Goal: Navigation & Orientation: Find specific page/section

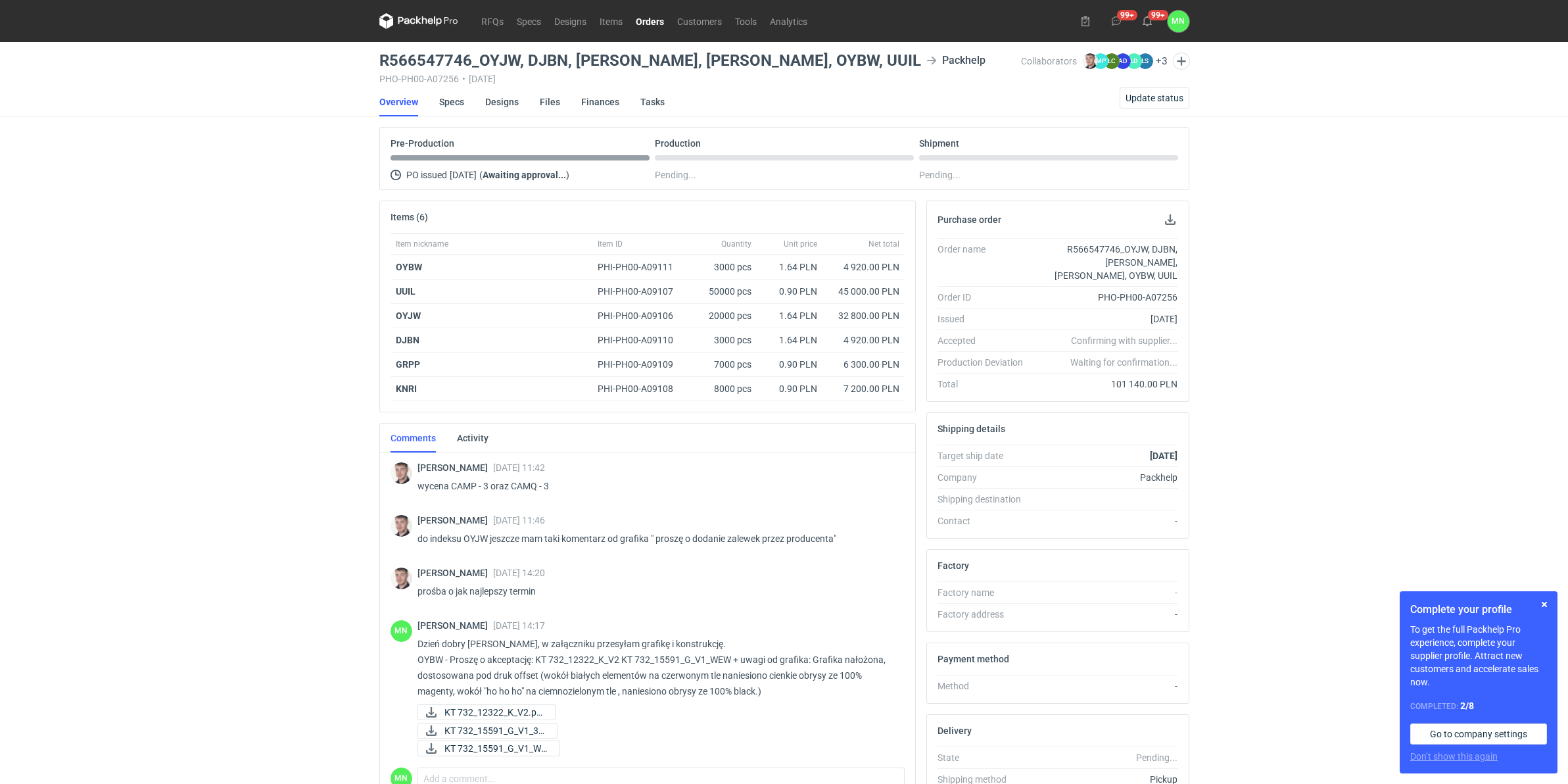
click at [647, 16] on link "Orders" at bounding box center [650, 21] width 41 height 16
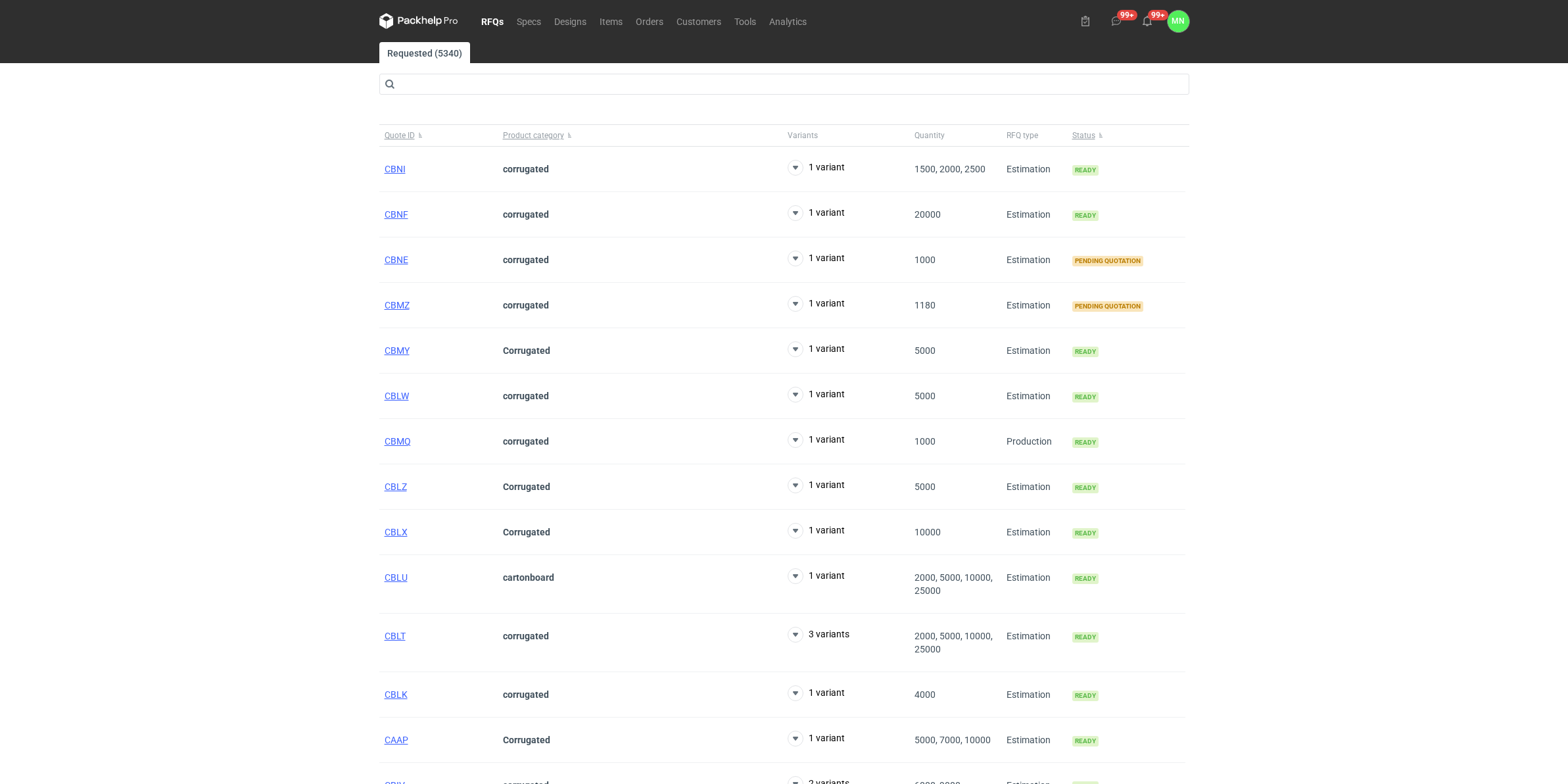
click at [493, 17] on link "RFQs" at bounding box center [492, 21] width 35 height 16
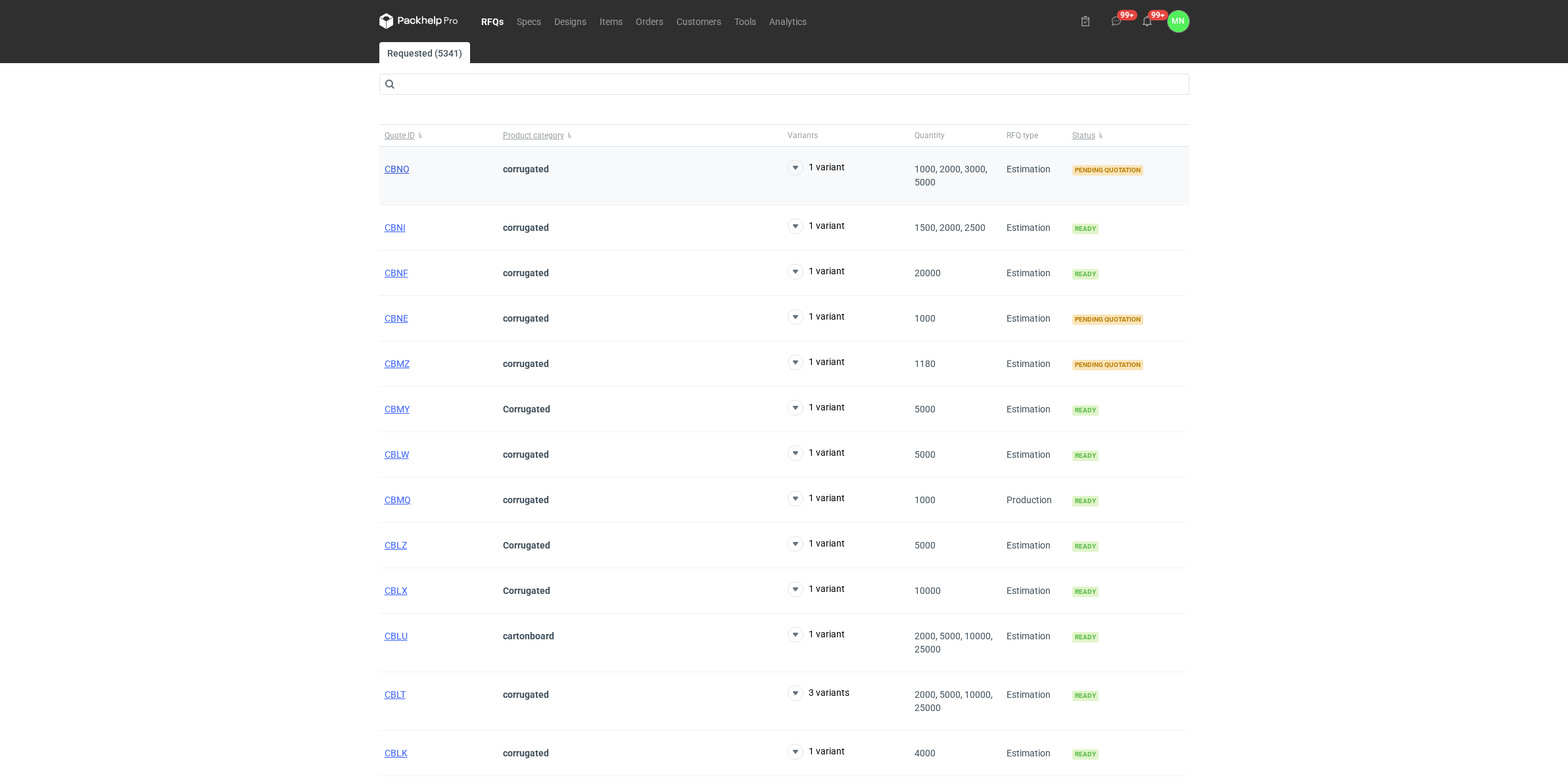
click at [386, 169] on span "CBNO" at bounding box center [397, 169] width 25 height 10
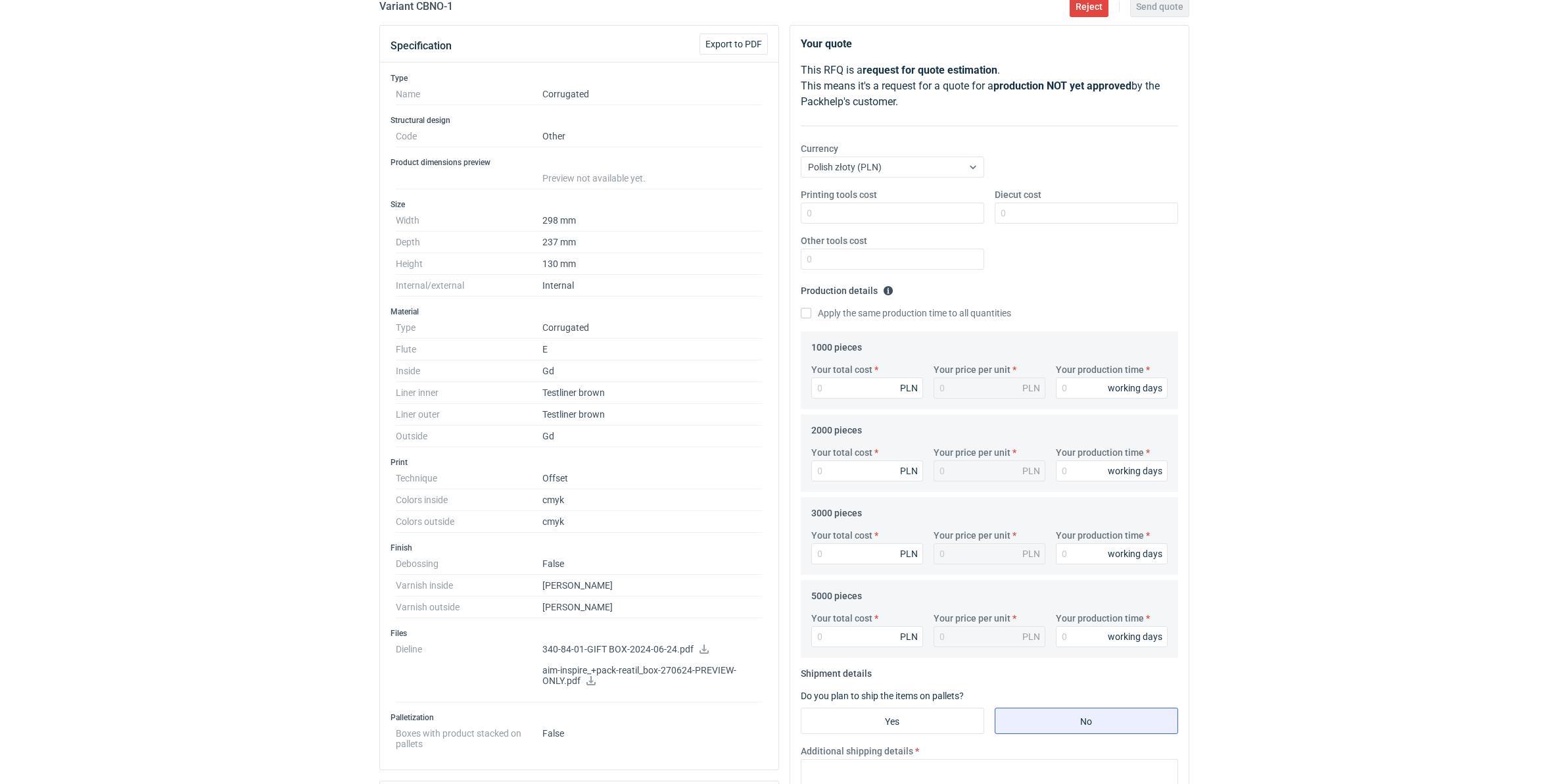
scroll to position [164, 0]
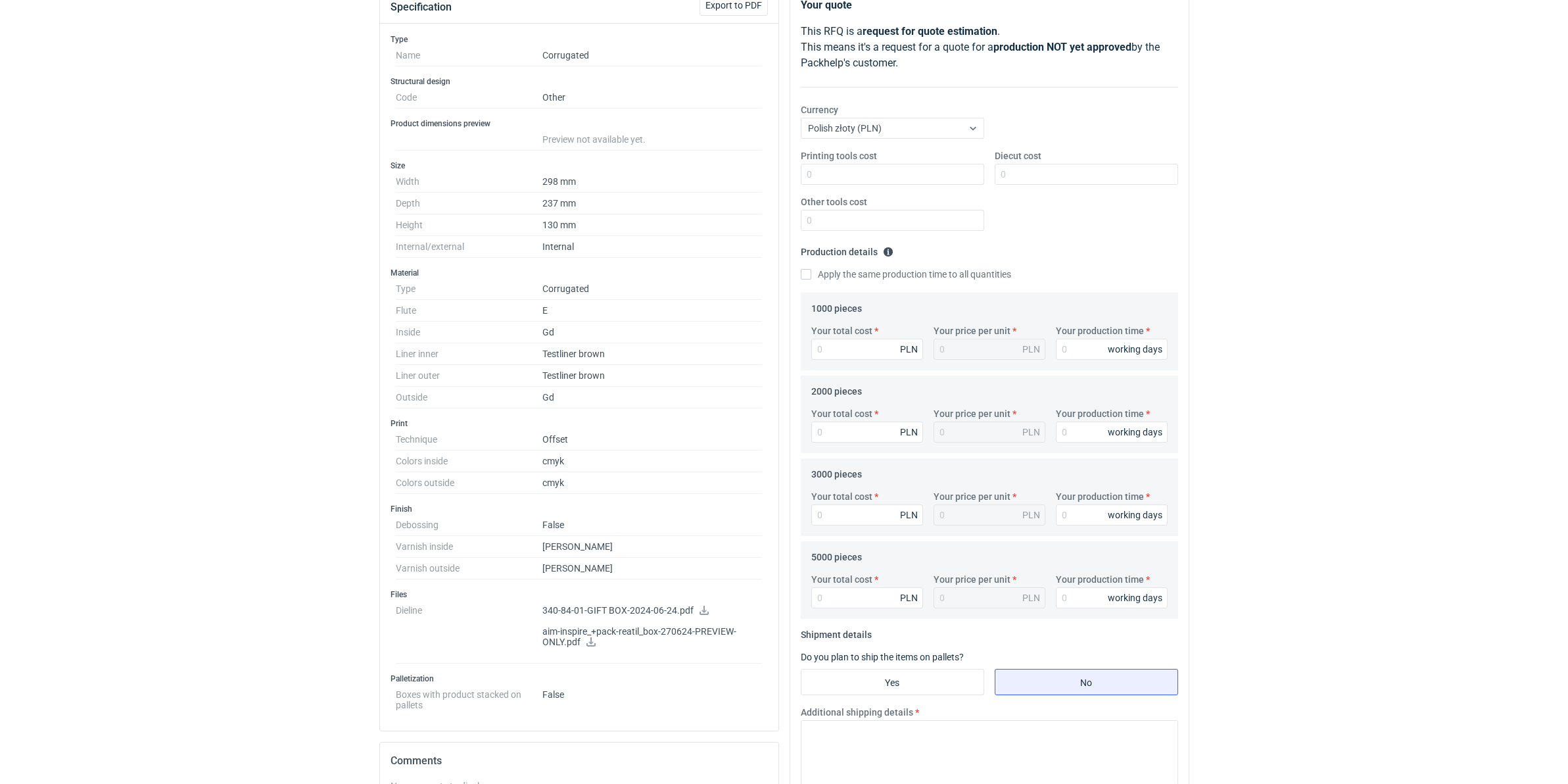
click at [699, 613] on icon at bounding box center [705, 610] width 10 height 9
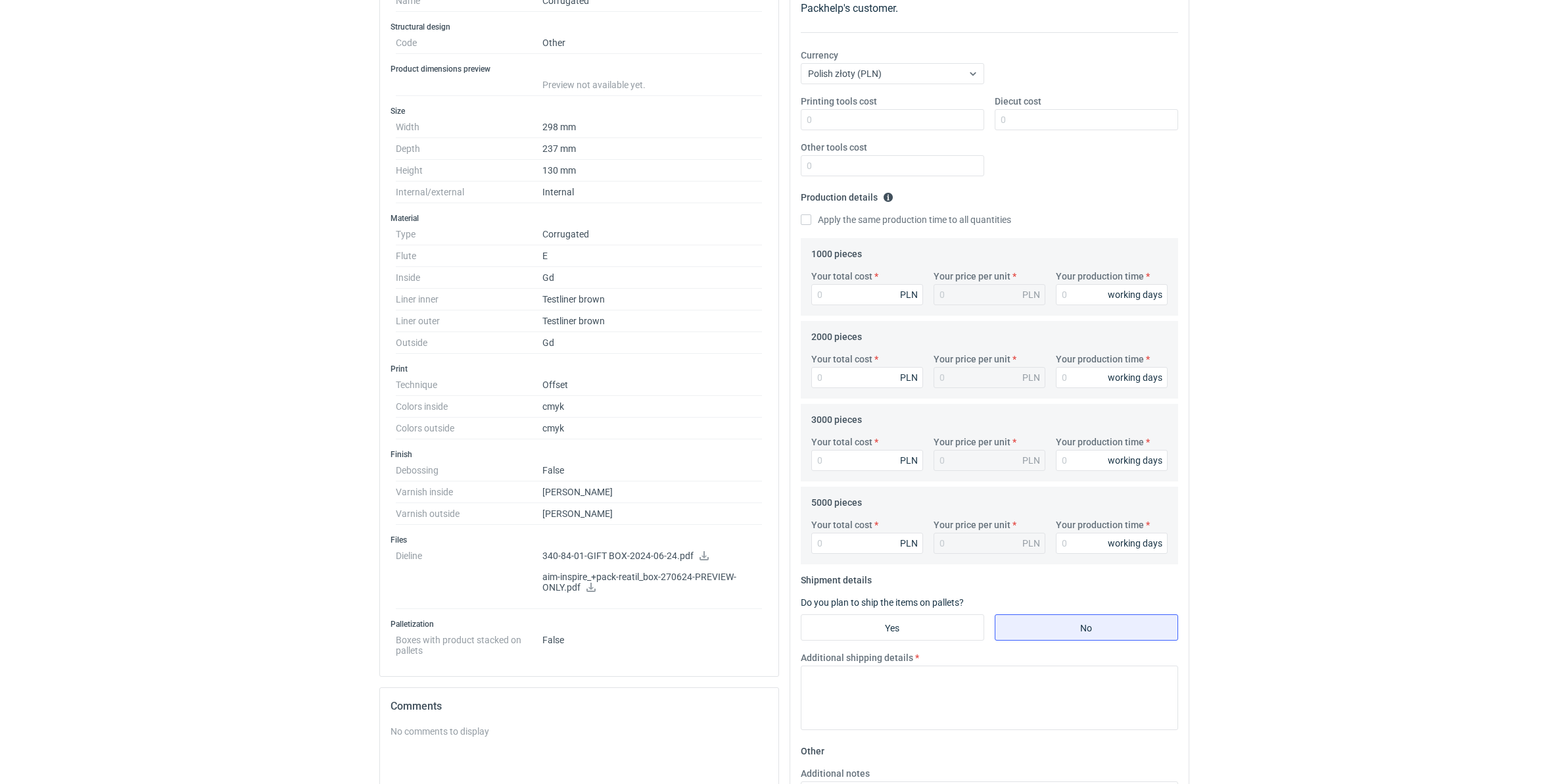
scroll to position [247, 0]
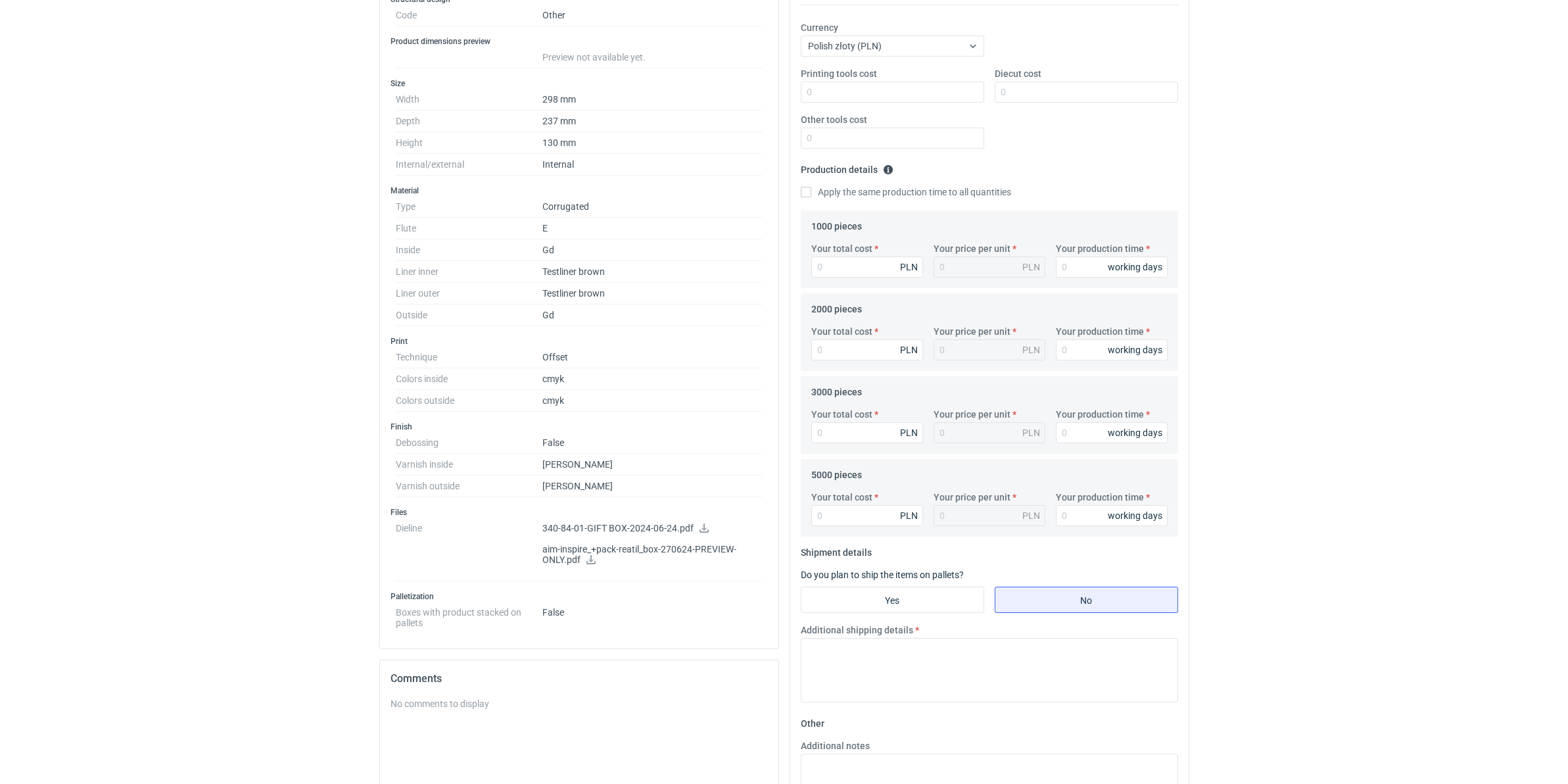
click at [589, 562] on icon at bounding box center [591, 560] width 9 height 9
click at [238, 149] on div "RFQs Specs Designs Items Orders Customers Tools Analytics 99+ 99+ MN Małgorzata…" at bounding box center [784, 145] width 1568 height 784
